Goal: Information Seeking & Learning: Learn about a topic

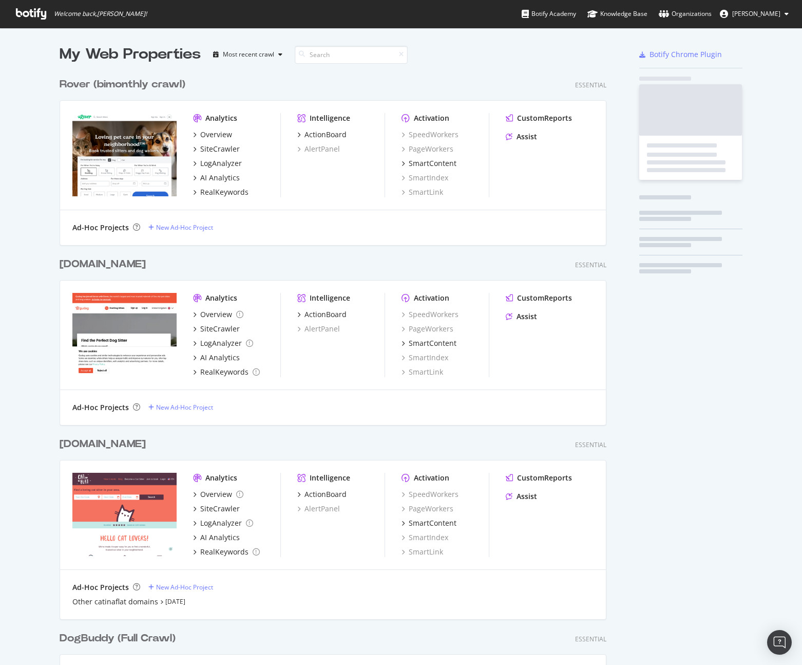
scroll to position [913, 555]
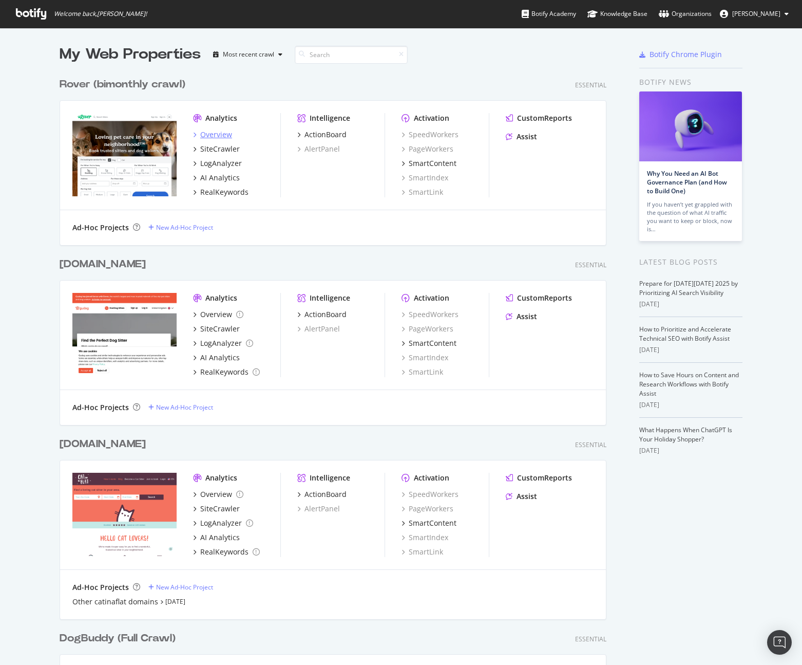
click at [222, 137] on div "Overview" at bounding box center [216, 134] width 32 height 10
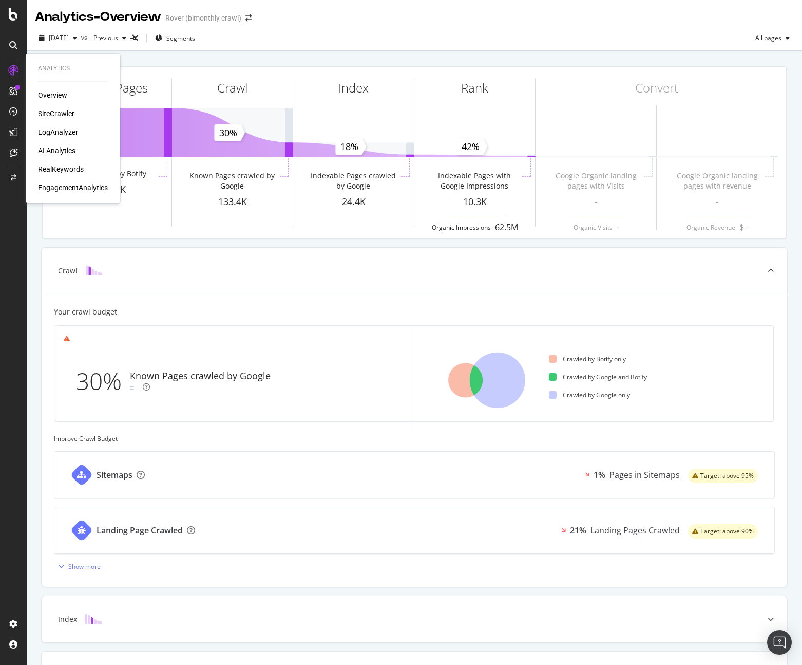
click at [59, 95] on div "Overview" at bounding box center [52, 95] width 29 height 10
click at [52, 112] on div "SiteCrawler" at bounding box center [56, 113] width 36 height 10
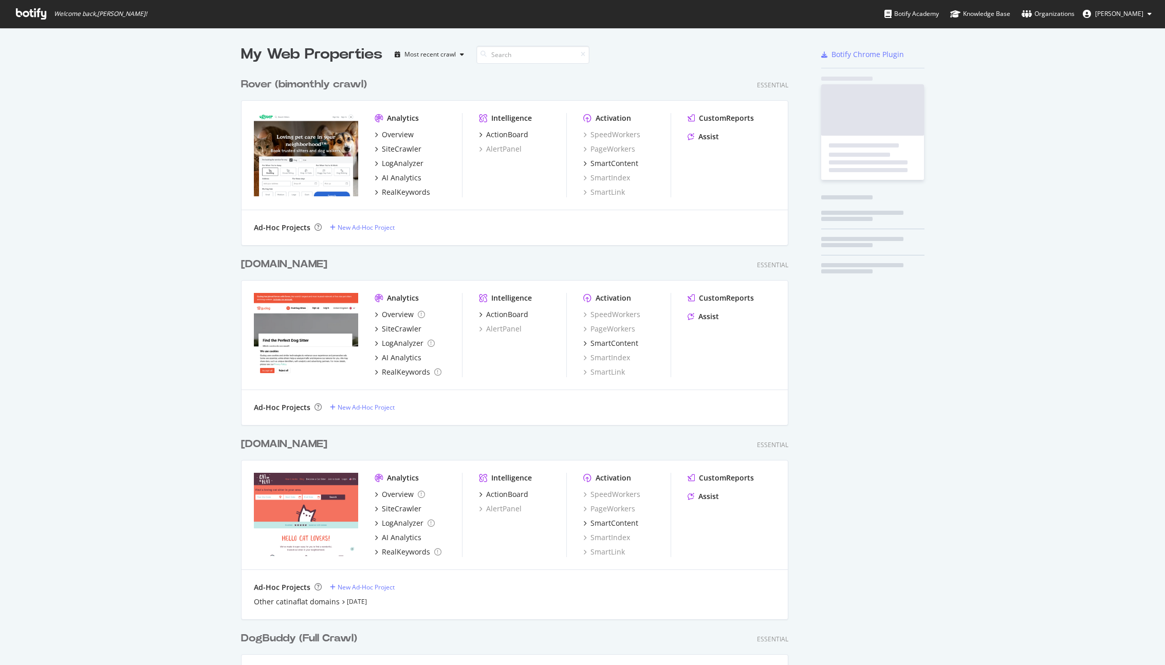
scroll to position [913, 555]
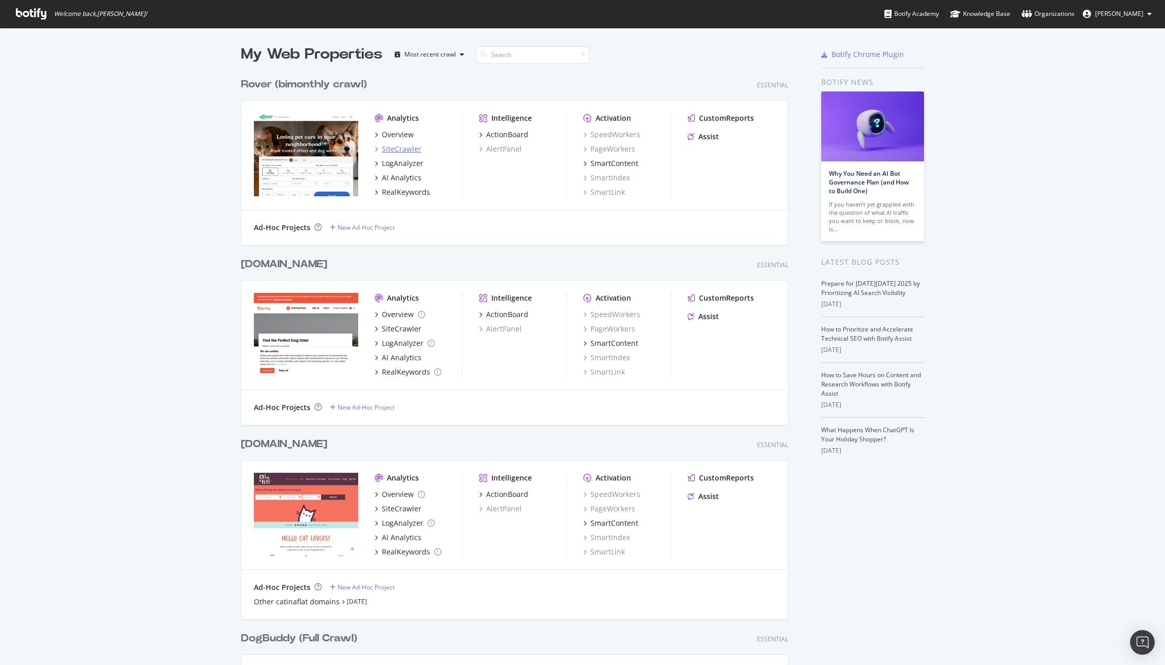
click at [397, 147] on div "SiteCrawler" at bounding box center [402, 149] width 40 height 10
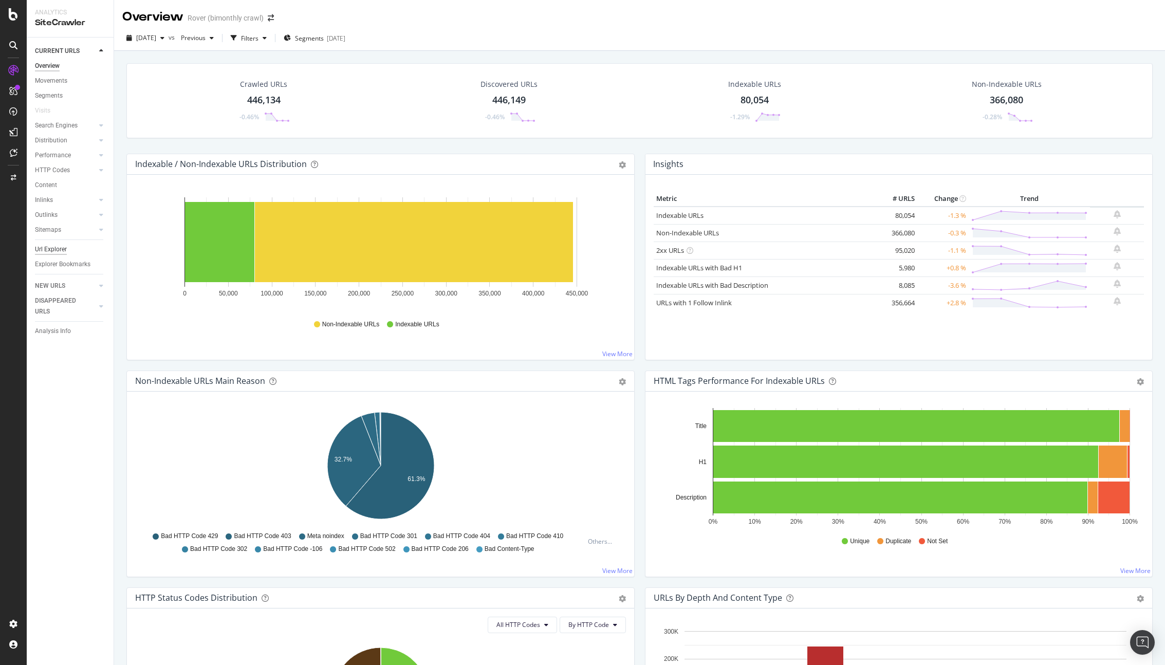
click at [59, 253] on div "Url Explorer" at bounding box center [51, 249] width 32 height 11
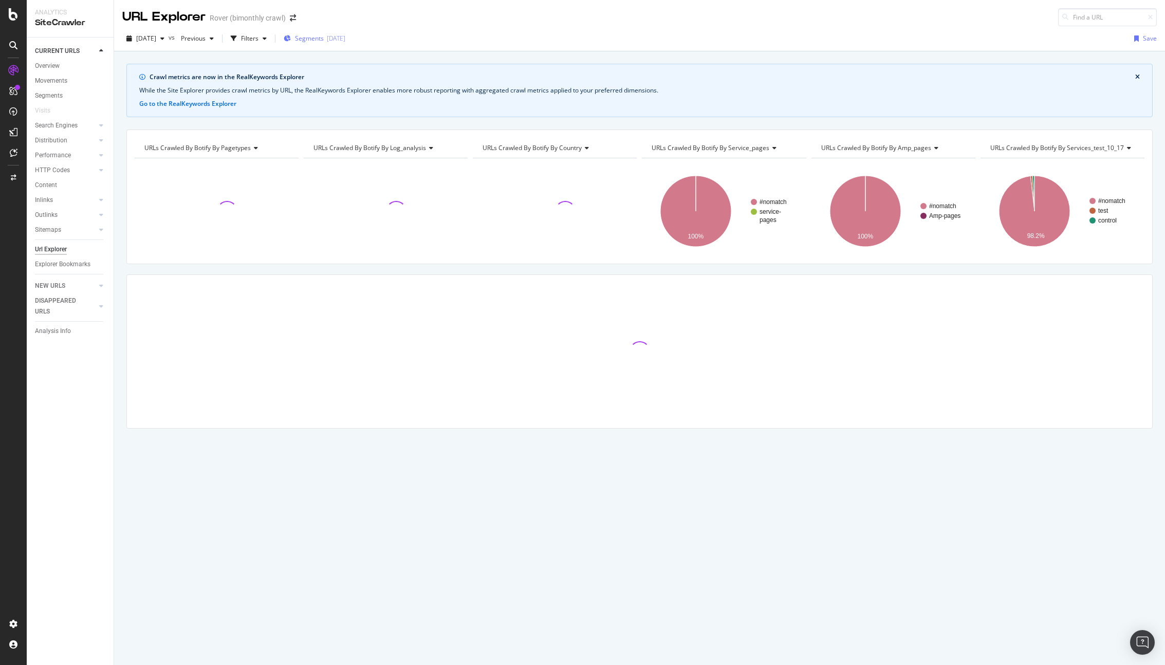
click at [345, 41] on div "[DATE]" at bounding box center [336, 38] width 18 height 9
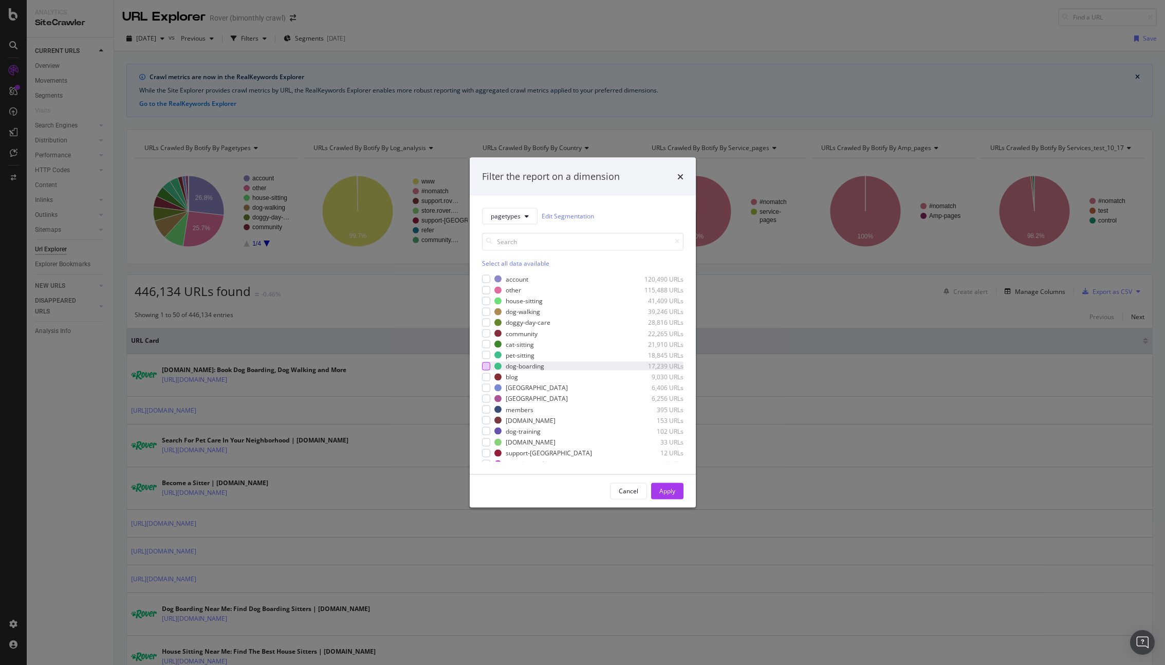
click at [486, 363] on div "modal" at bounding box center [486, 366] width 8 height 8
click at [671, 492] on div "Apply" at bounding box center [667, 490] width 16 height 9
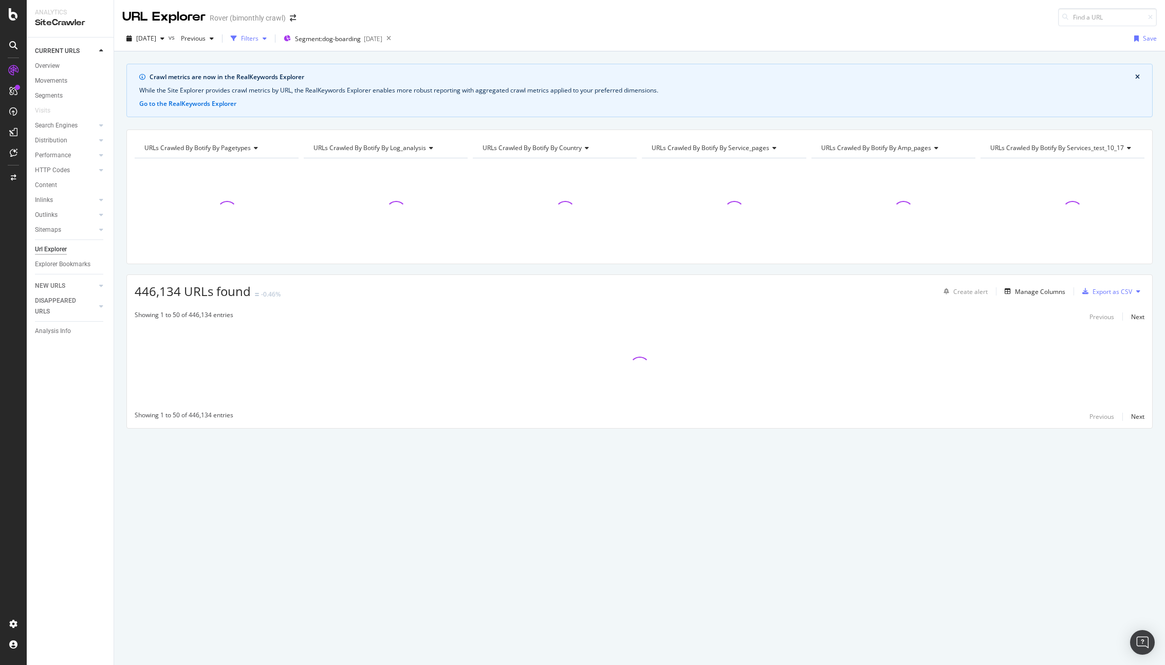
click at [241, 35] on div "button" at bounding box center [234, 38] width 14 height 14
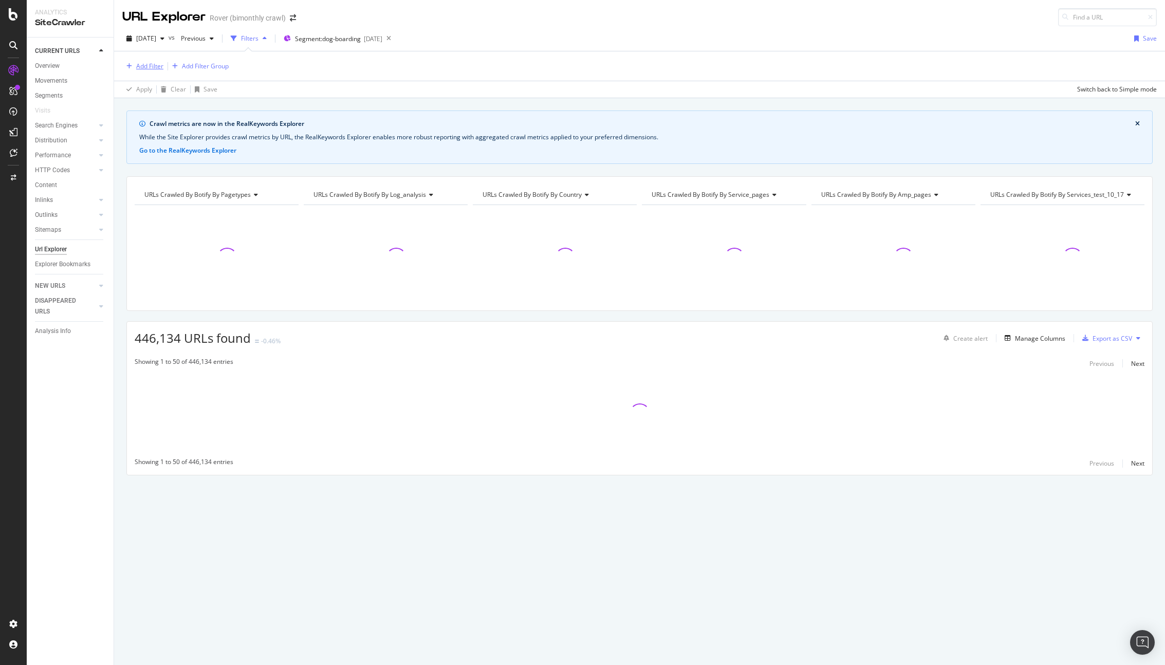
click at [145, 67] on div "Add Filter" at bounding box center [149, 66] width 27 height 9
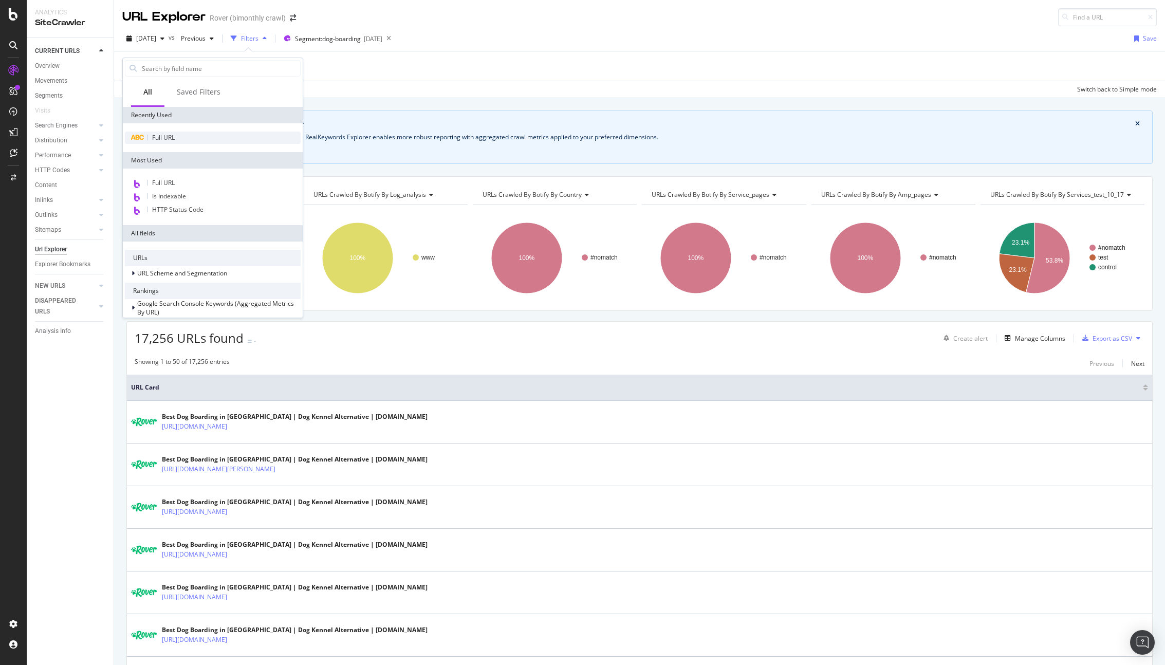
click at [163, 138] on span "Full URL" at bounding box center [163, 137] width 23 height 9
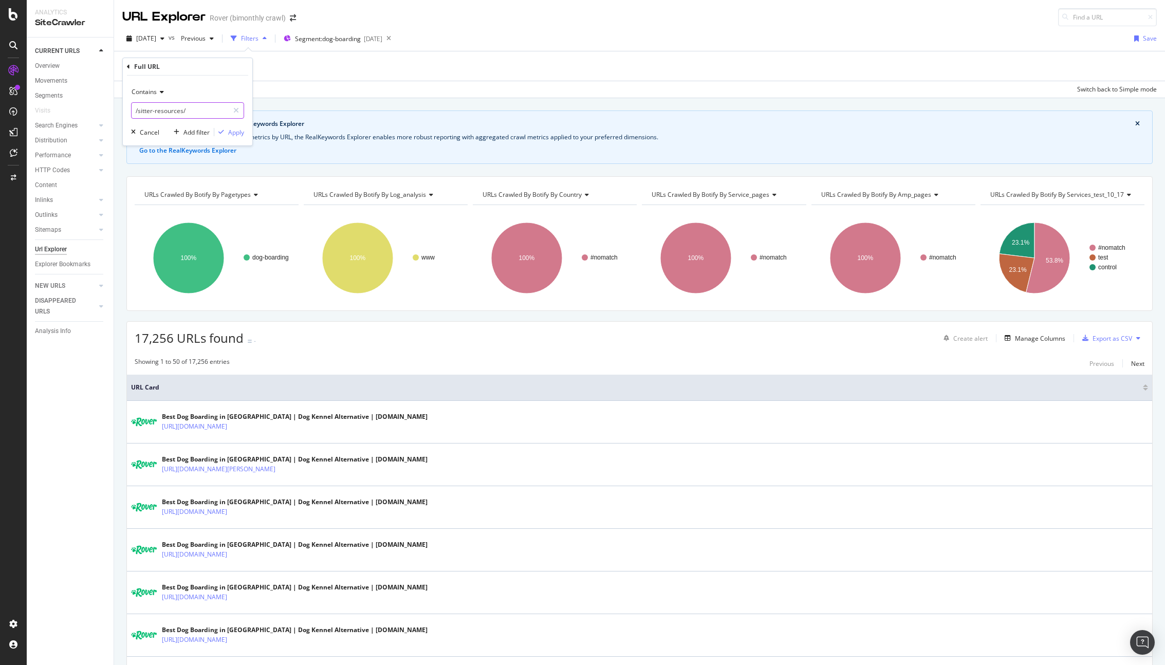
click at [174, 108] on input "/sitter-resources/" at bounding box center [180, 110] width 97 height 16
type input "/[GEOGRAPHIC_DATA]/"
click at [233, 130] on div "Apply" at bounding box center [236, 132] width 16 height 9
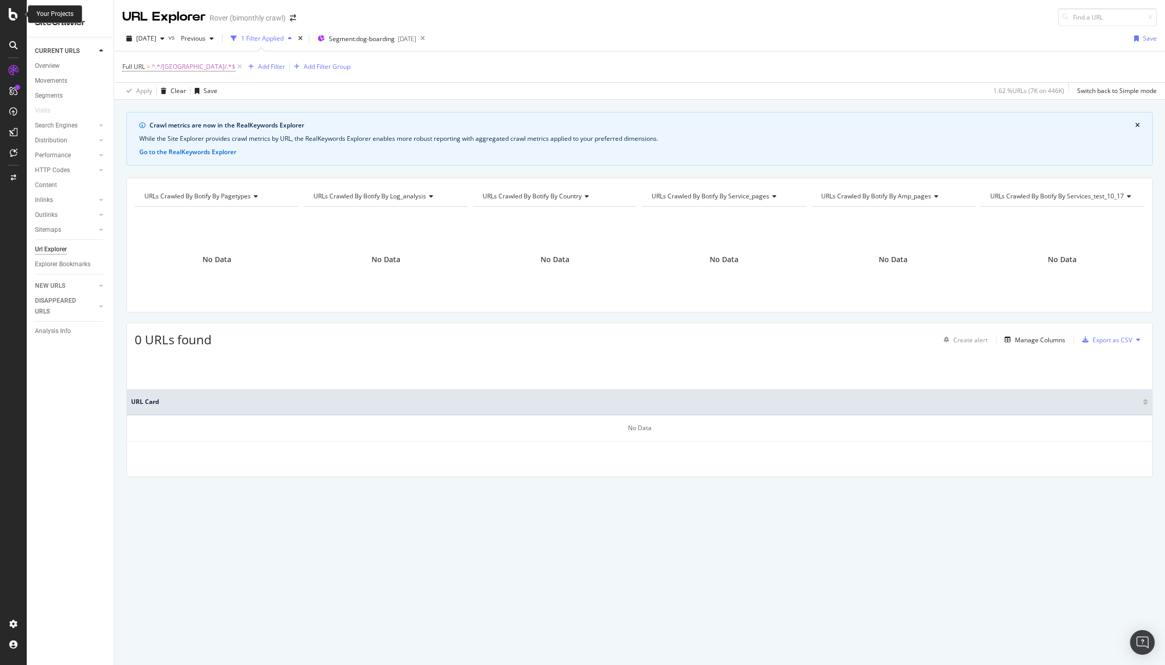
click at [11, 10] on icon at bounding box center [13, 14] width 9 height 12
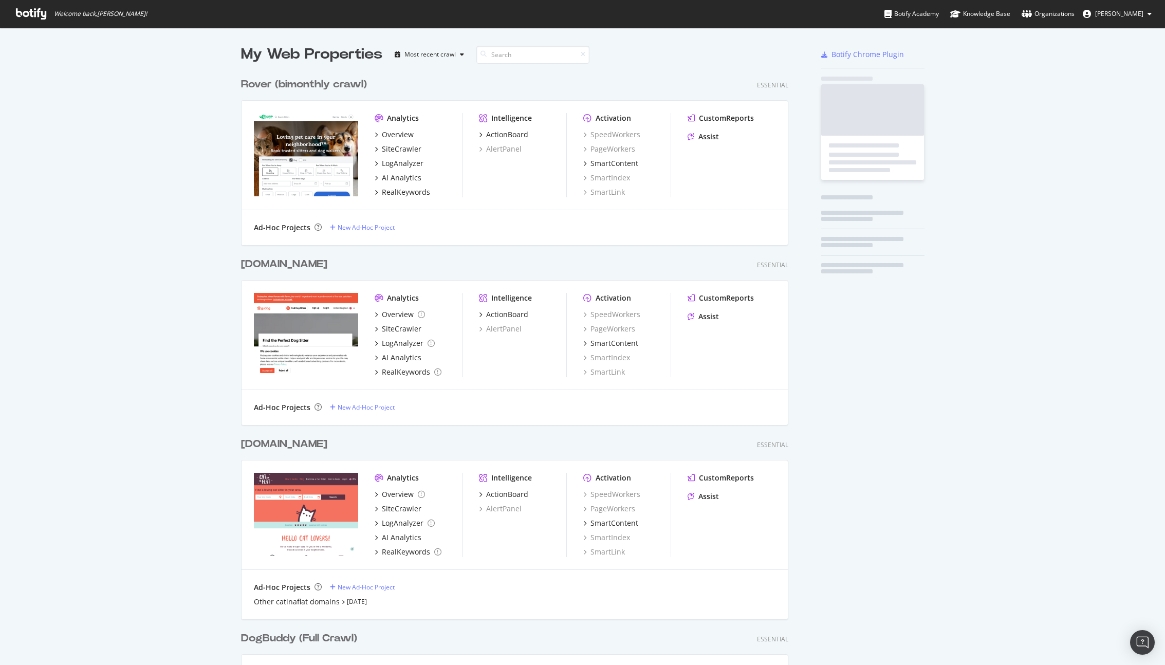
scroll to position [665, 1165]
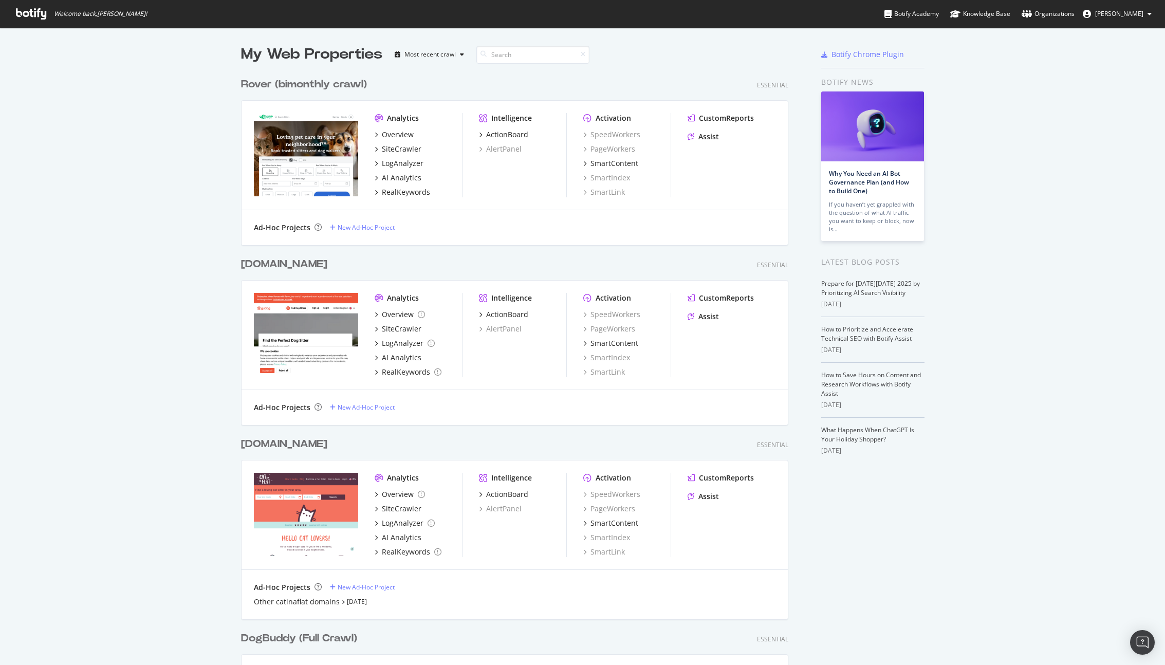
click at [1105, 22] on button "[PERSON_NAME]" at bounding box center [1116, 14] width 85 height 16
click at [1010, 57] on div "My Web Properties Most recent crawl Rover (bimonthly crawl) Essential Analytics…" at bounding box center [582, 511] width 1165 height 967
click at [383, 193] on div "RealKeywords" at bounding box center [406, 192] width 48 height 10
click at [273, 85] on div "Rover (bimonthly crawl)" at bounding box center [304, 84] width 126 height 15
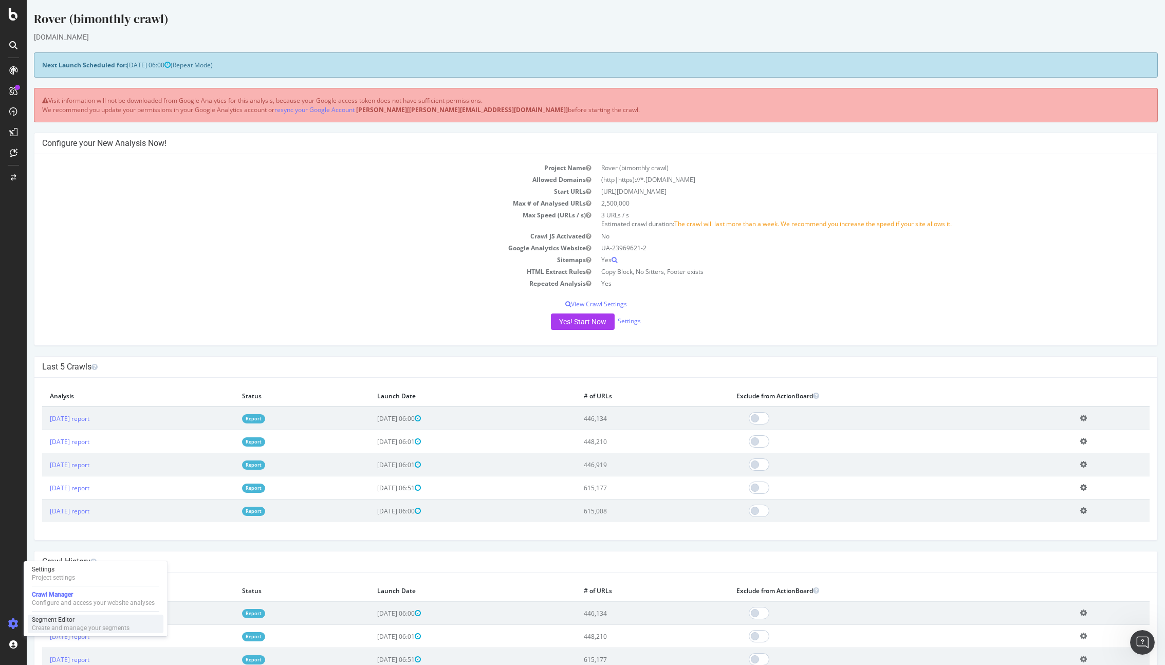
click at [69, 621] on div "Segment Editor" at bounding box center [81, 619] width 98 height 8
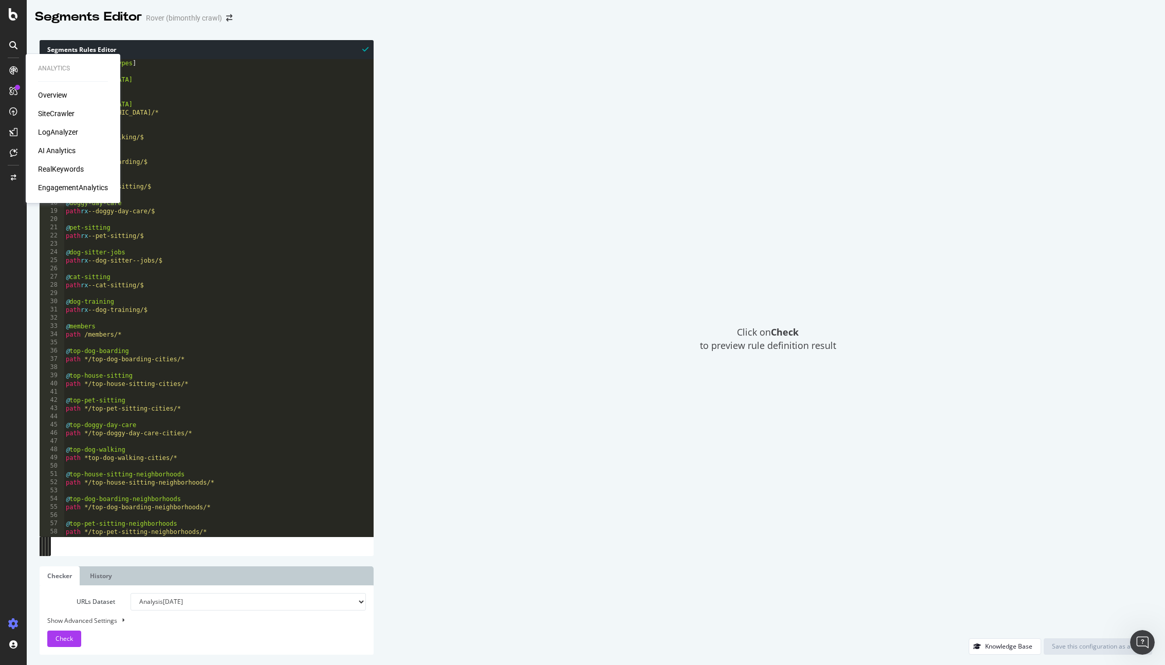
click at [52, 113] on div "SiteCrawler" at bounding box center [56, 113] width 36 height 10
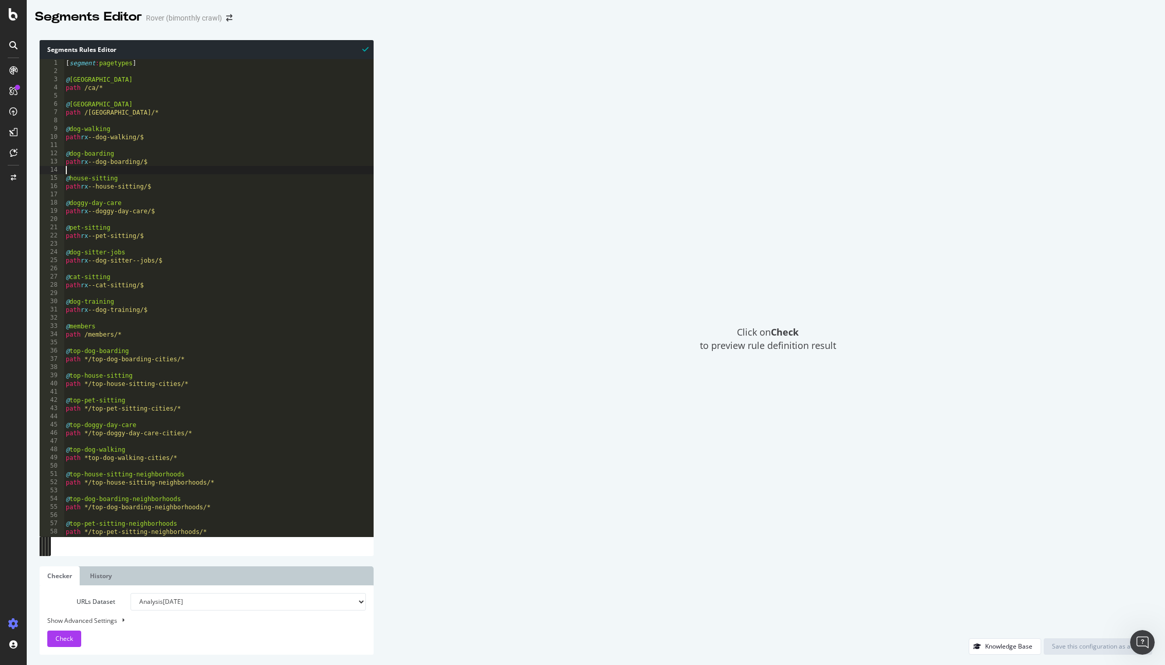
click at [223, 173] on div "[ segment : pagetypes ] @ [GEOGRAPHIC_DATA] path /ca/* @ [GEOGRAPHIC_DATA] path…" at bounding box center [347, 306] width 567 height 494
click at [210, 134] on div "[ segment : pagetypes ] @ [GEOGRAPHIC_DATA] path /ca/* @ [GEOGRAPHIC_DATA] path…" at bounding box center [347, 306] width 567 height 494
type textarea "path rx --dog-walking/$"
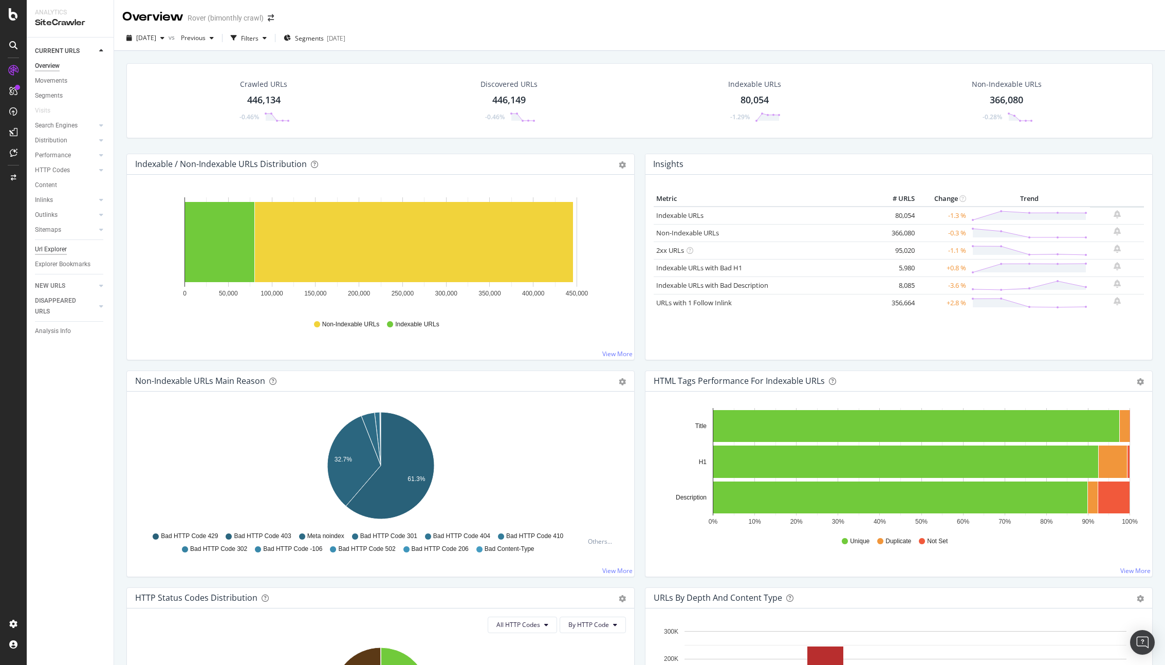
click at [42, 249] on div "Url Explorer" at bounding box center [51, 249] width 32 height 11
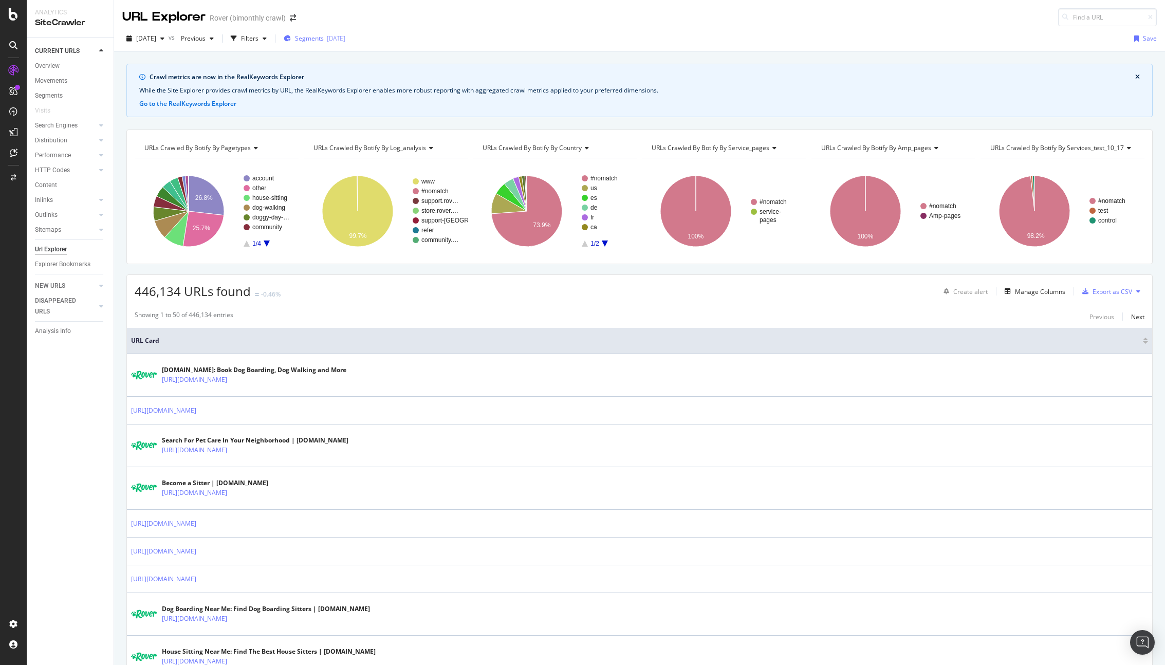
click at [344, 36] on div "[DATE]" at bounding box center [336, 38] width 18 height 9
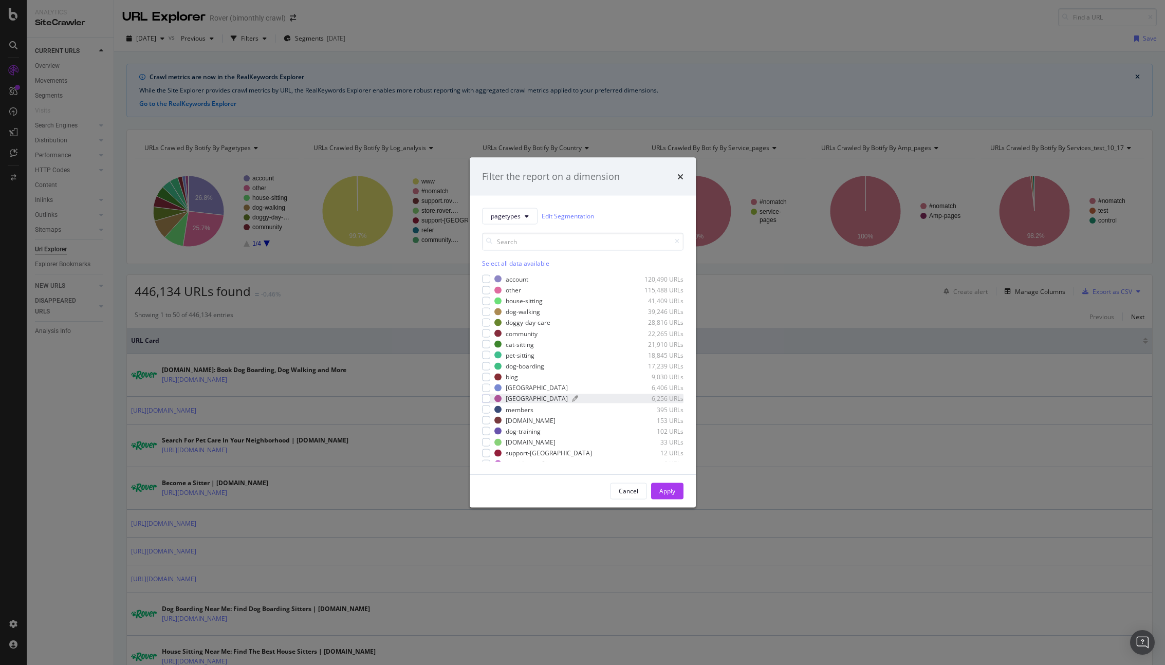
click at [532, 398] on div "[GEOGRAPHIC_DATA]" at bounding box center [536, 398] width 62 height 9
click at [669, 493] on div "Apply" at bounding box center [667, 490] width 16 height 9
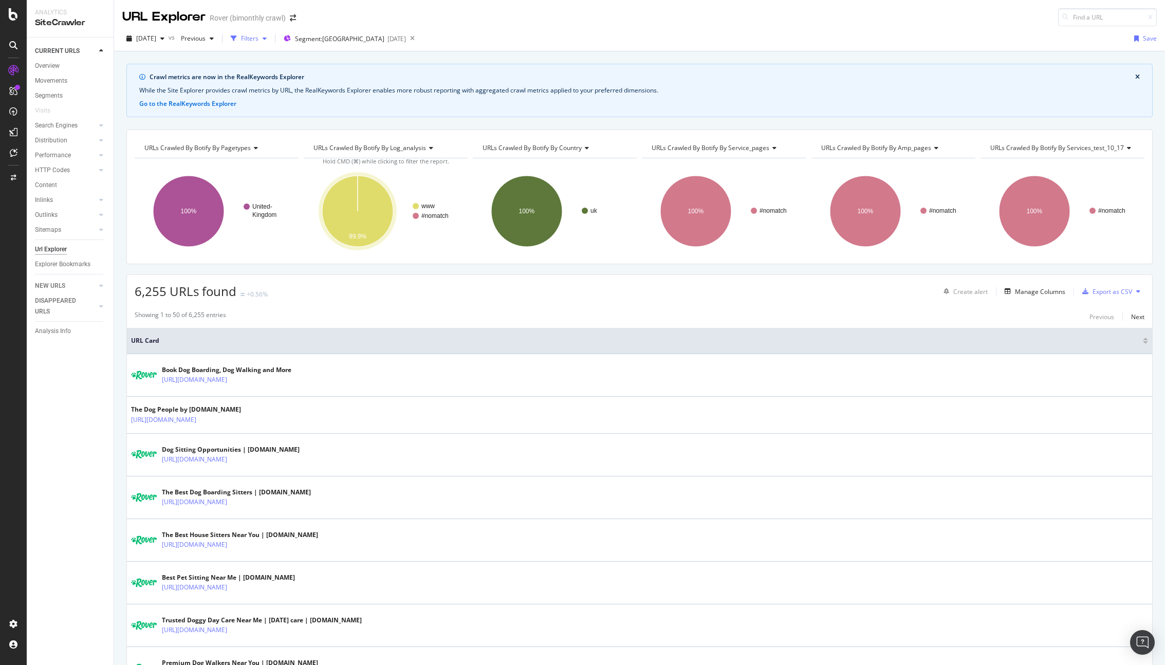
click at [258, 41] on div "Filters" at bounding box center [249, 38] width 17 height 9
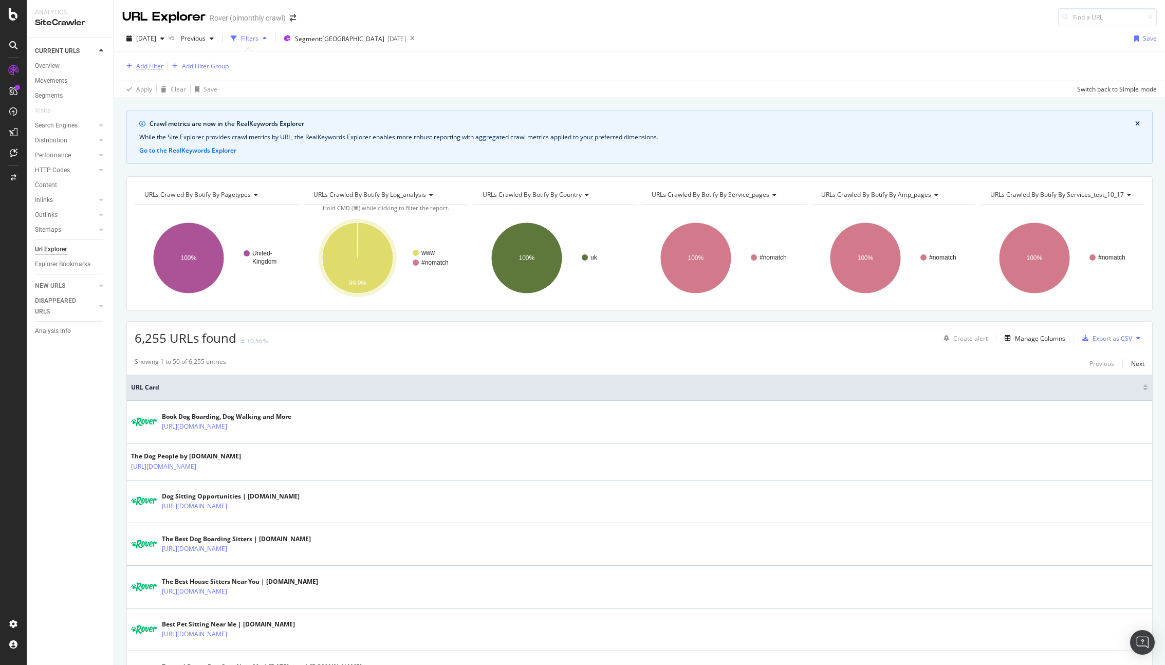
click at [144, 66] on div "Add Filter" at bounding box center [149, 66] width 27 height 9
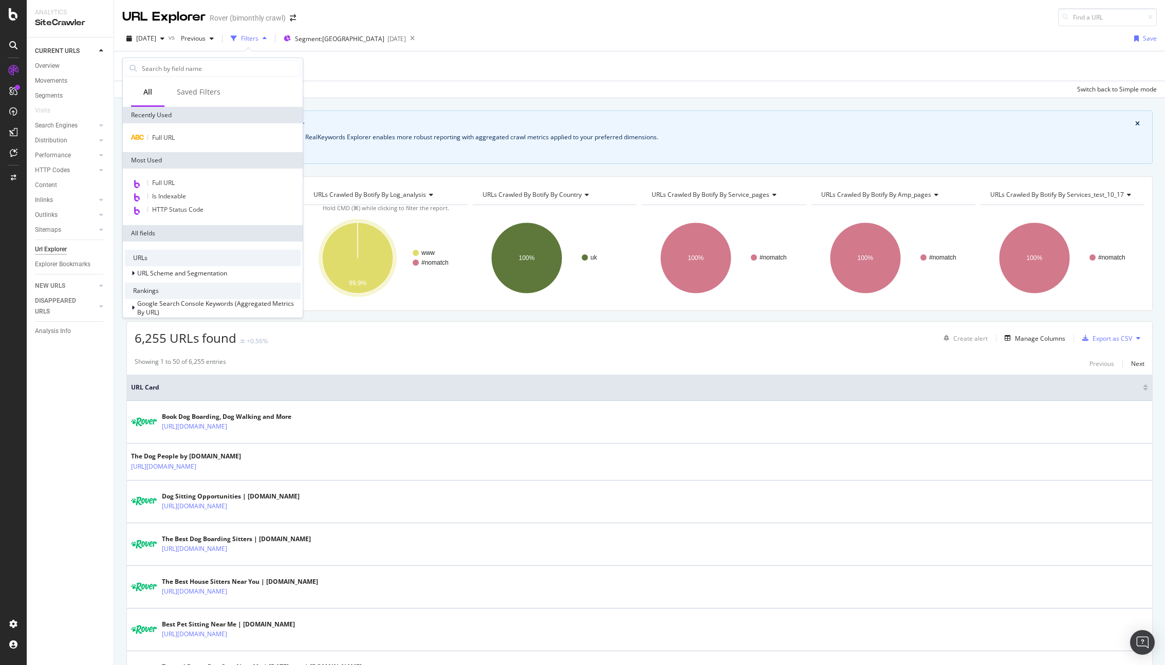
click at [162, 129] on div "Full URL" at bounding box center [213, 137] width 180 height 29
click at [163, 138] on span "Full URL" at bounding box center [163, 137] width 23 height 9
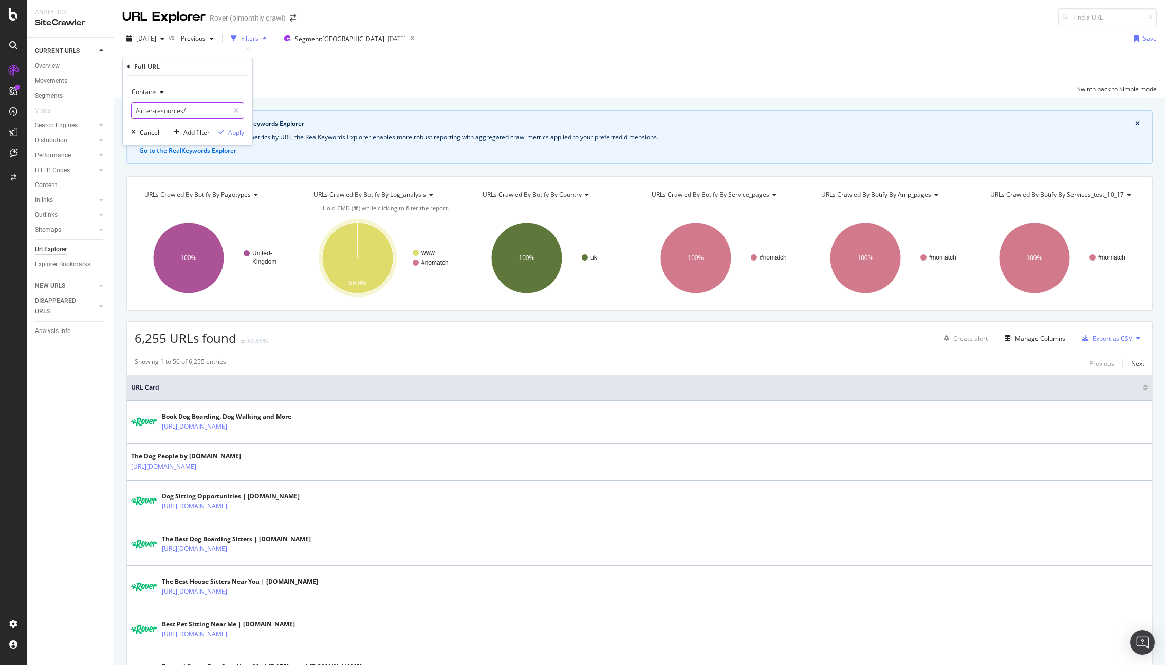
click at [184, 111] on input "/sitter-resources/" at bounding box center [180, 110] width 97 height 16
paste input "--dog-walking"
type input "--dog-walking/"
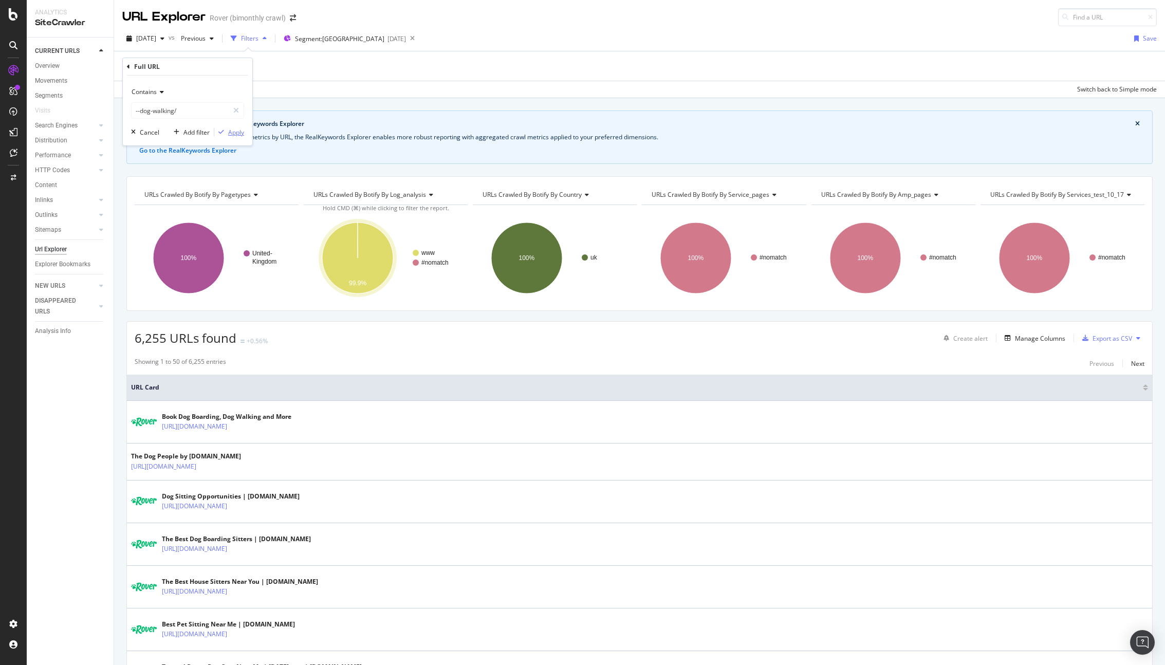
click at [234, 130] on div "Apply" at bounding box center [236, 132] width 16 height 9
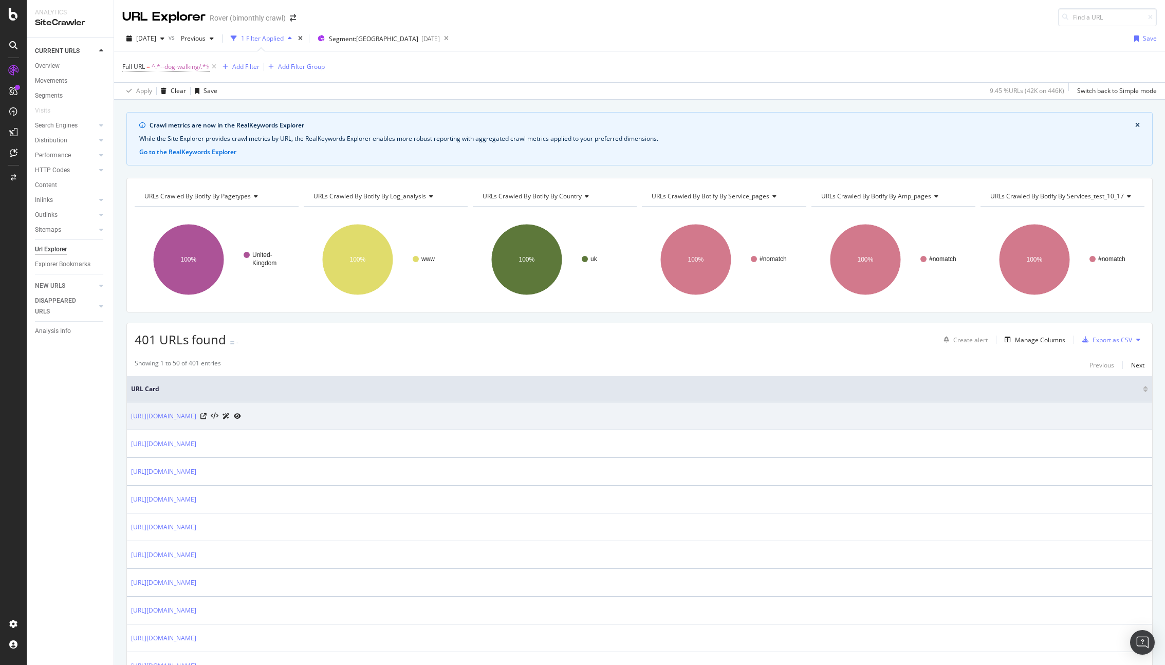
scroll to position [128, 0]
